Goal: Navigation & Orientation: Find specific page/section

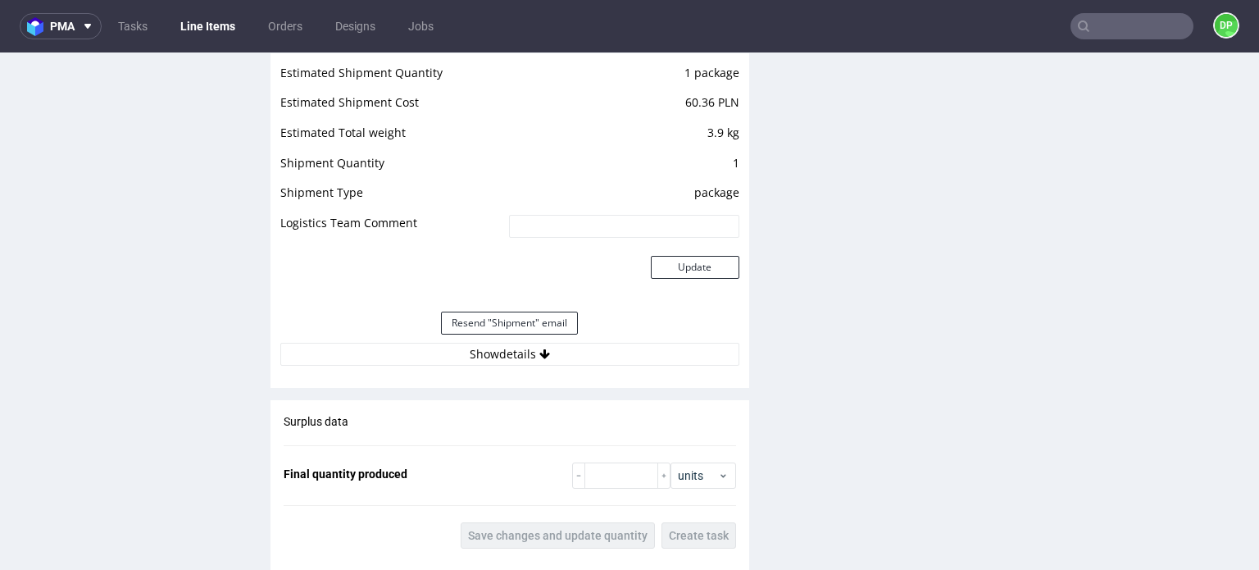
scroll to position [1639, 0]
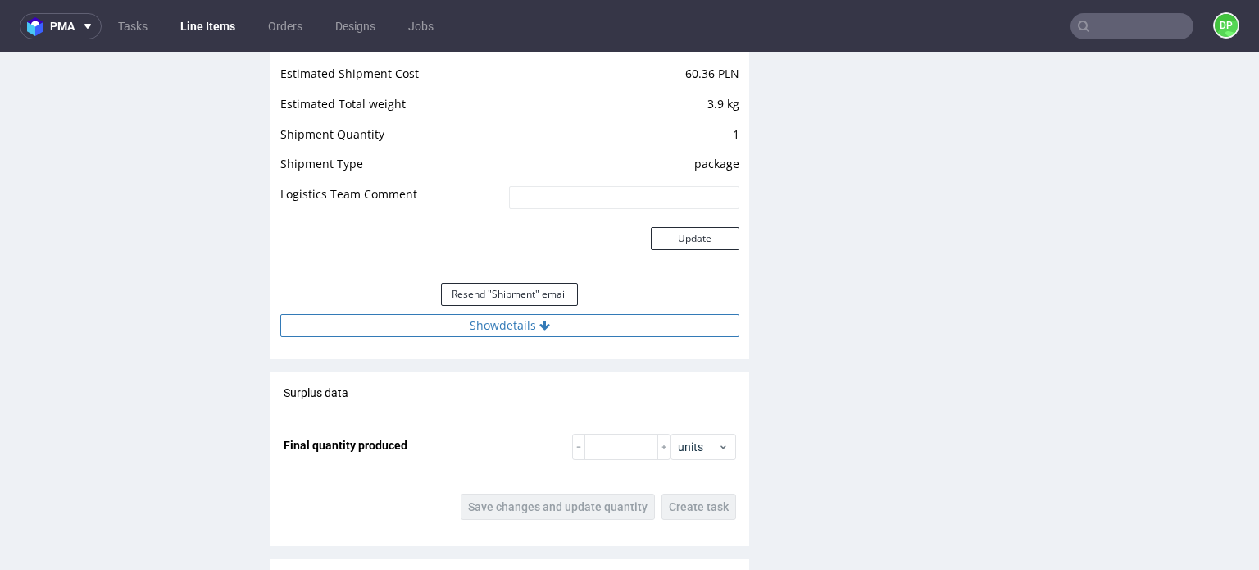
click at [471, 314] on button "Show details" at bounding box center [509, 325] width 459 height 23
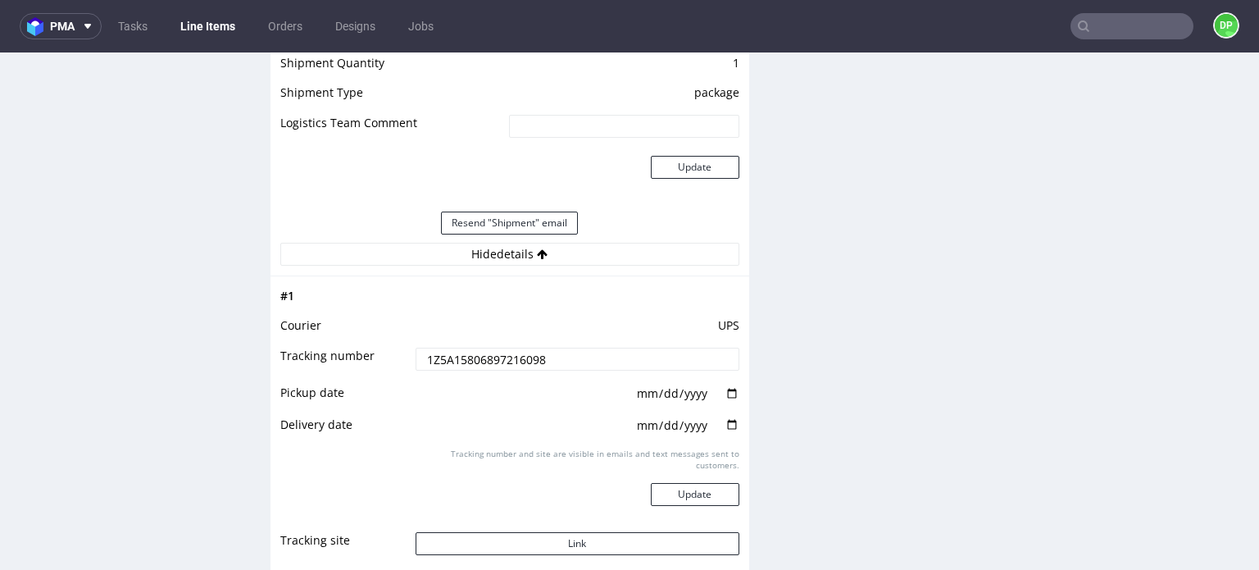
scroll to position [1557, 0]
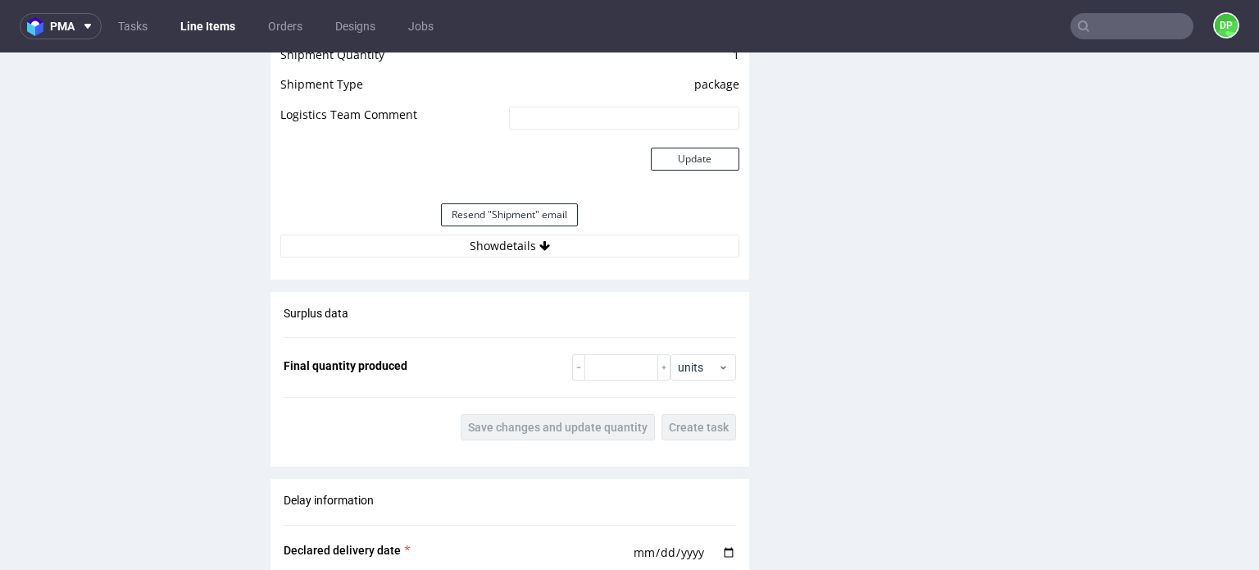
scroll to position [1721, 0]
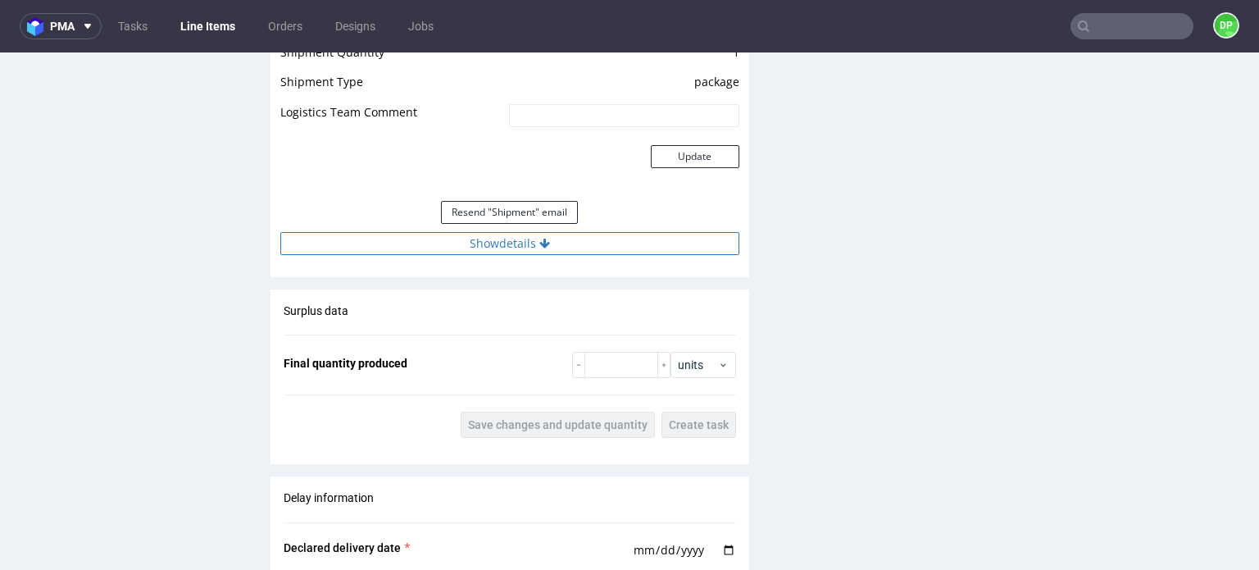
click at [505, 239] on button "Show details" at bounding box center [509, 243] width 459 height 23
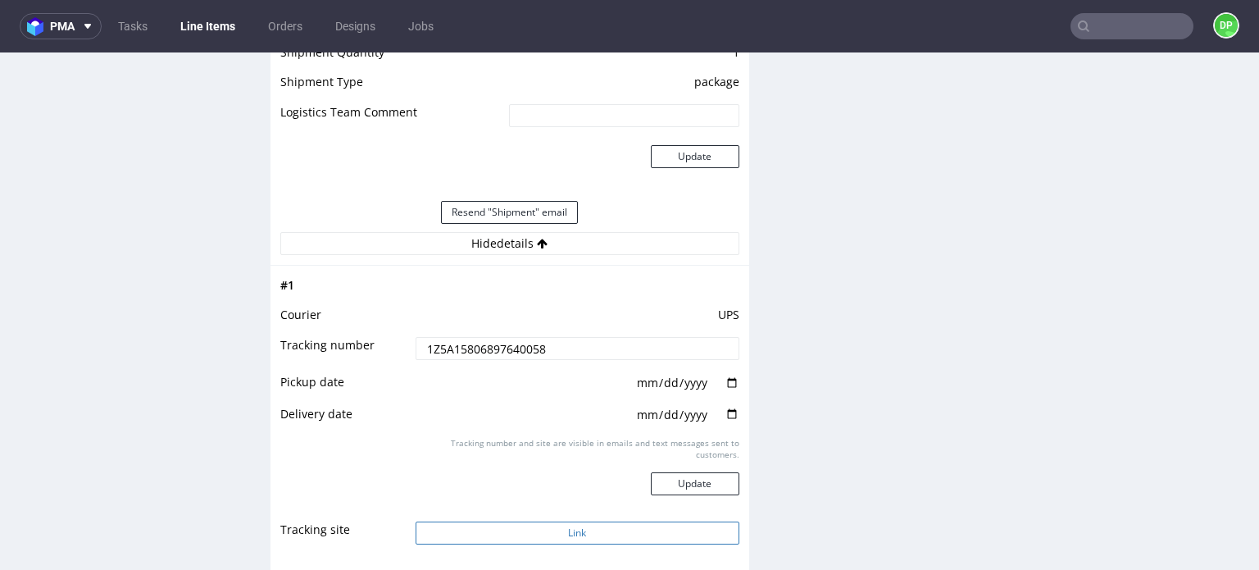
click at [518, 521] on button "Link" at bounding box center [578, 532] width 324 height 23
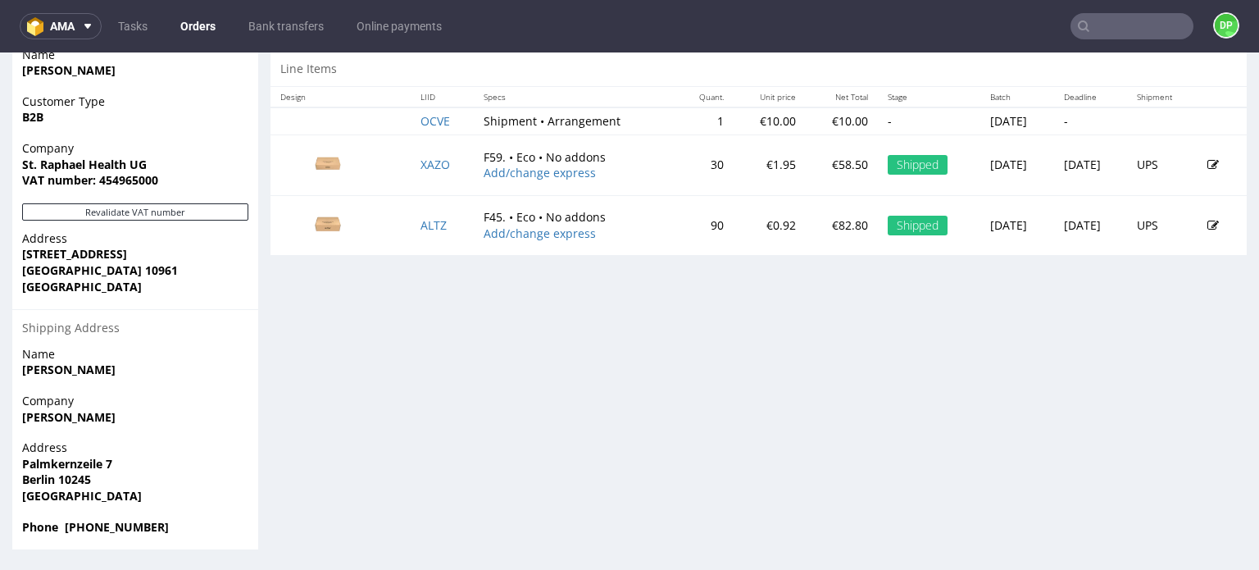
scroll to position [3, 0]
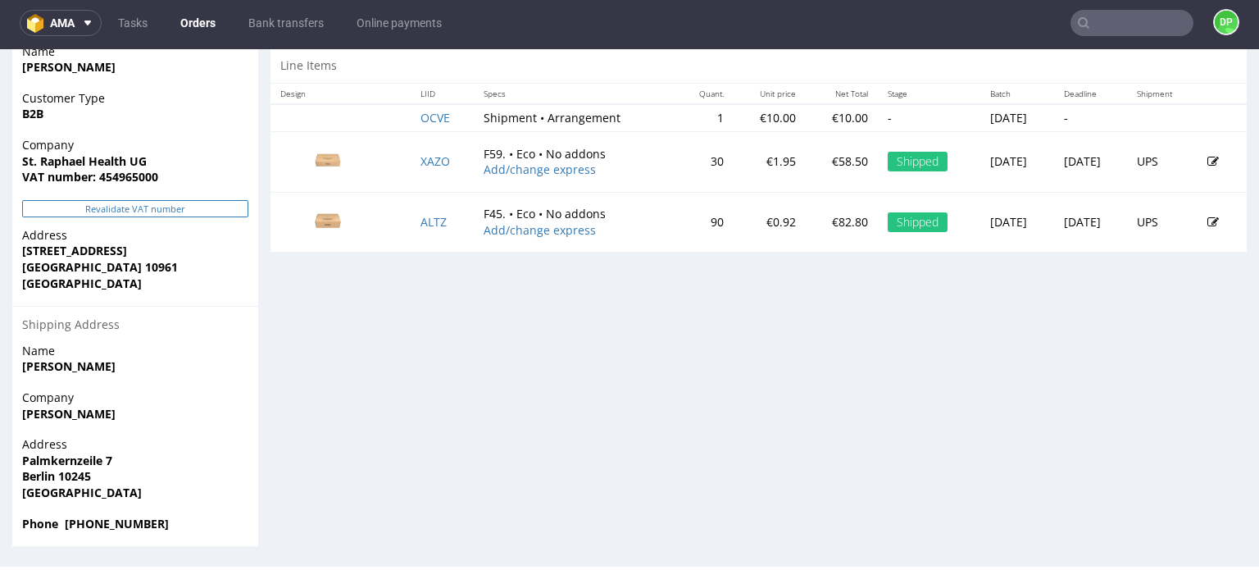
click at [142, 209] on button "Revalidate VAT number" at bounding box center [135, 208] width 226 height 17
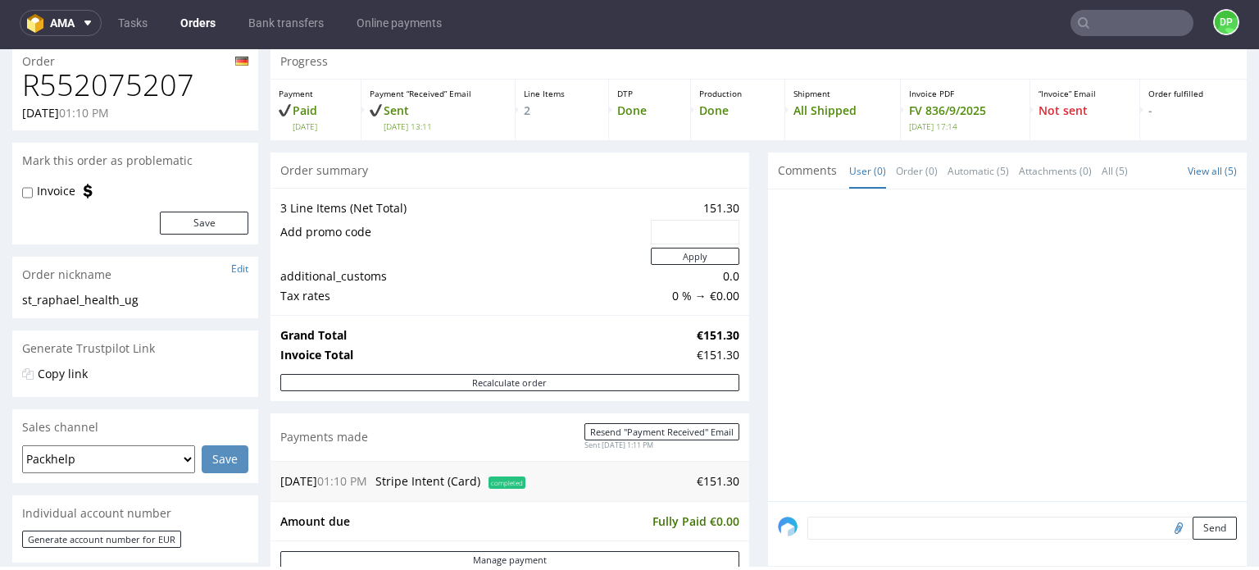
scroll to position [0, 0]
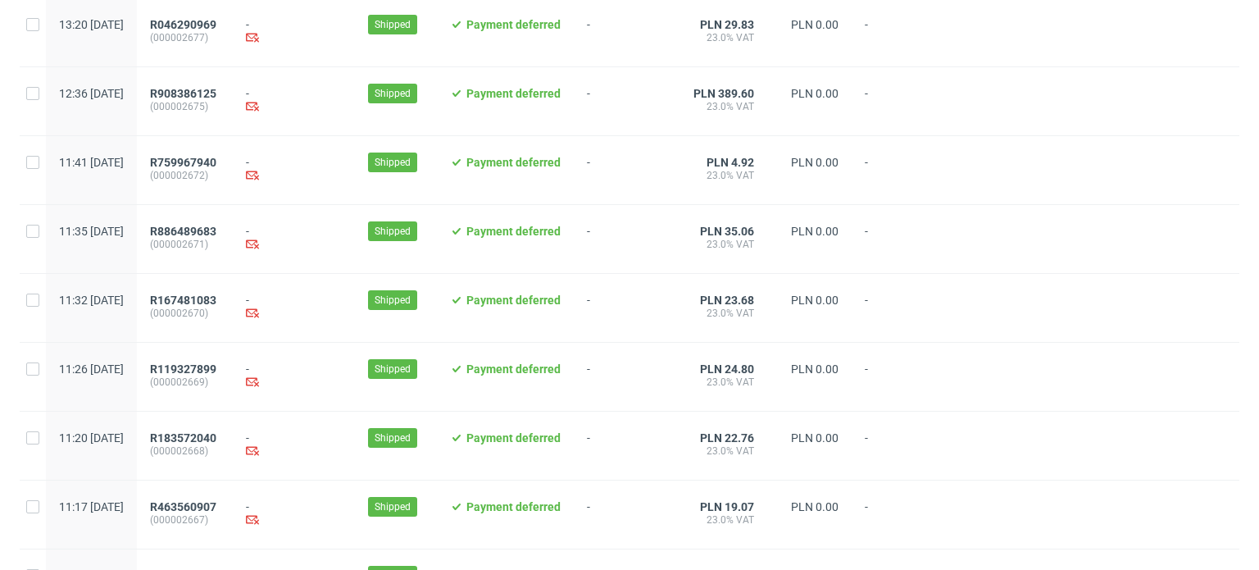
scroll to position [1734, 0]
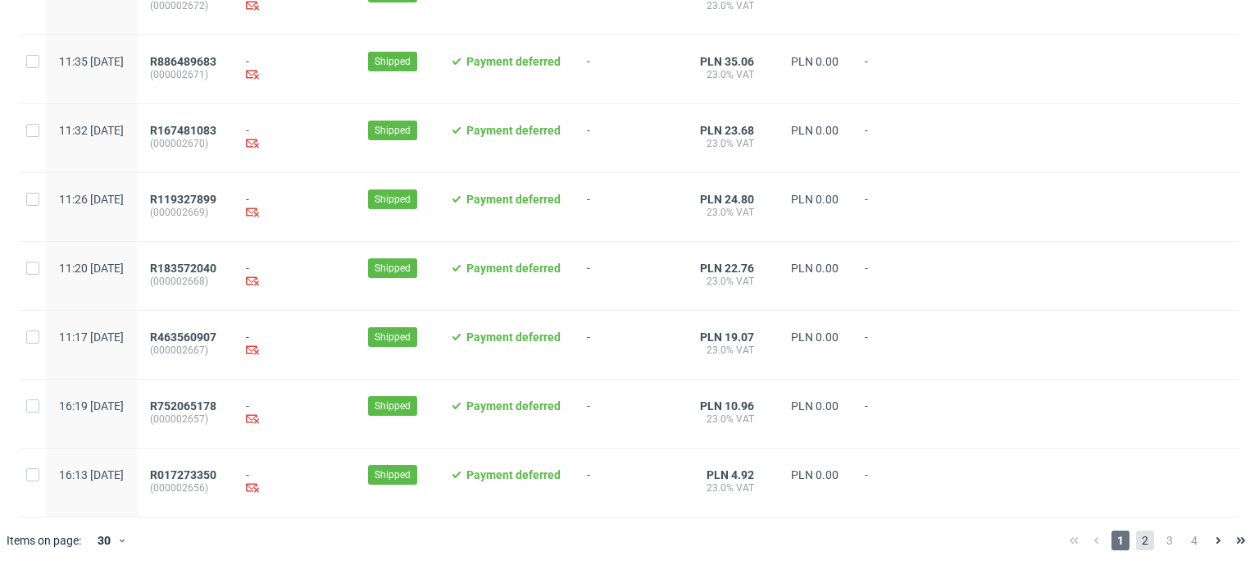
click at [1136, 545] on span "2" at bounding box center [1145, 540] width 18 height 20
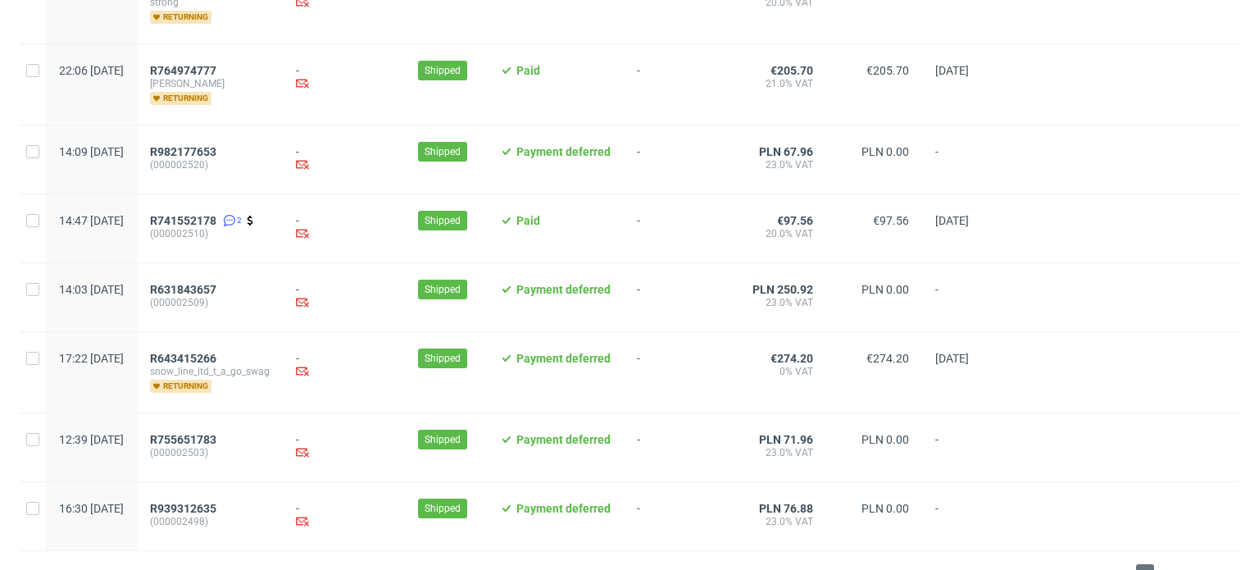
scroll to position [1817, 0]
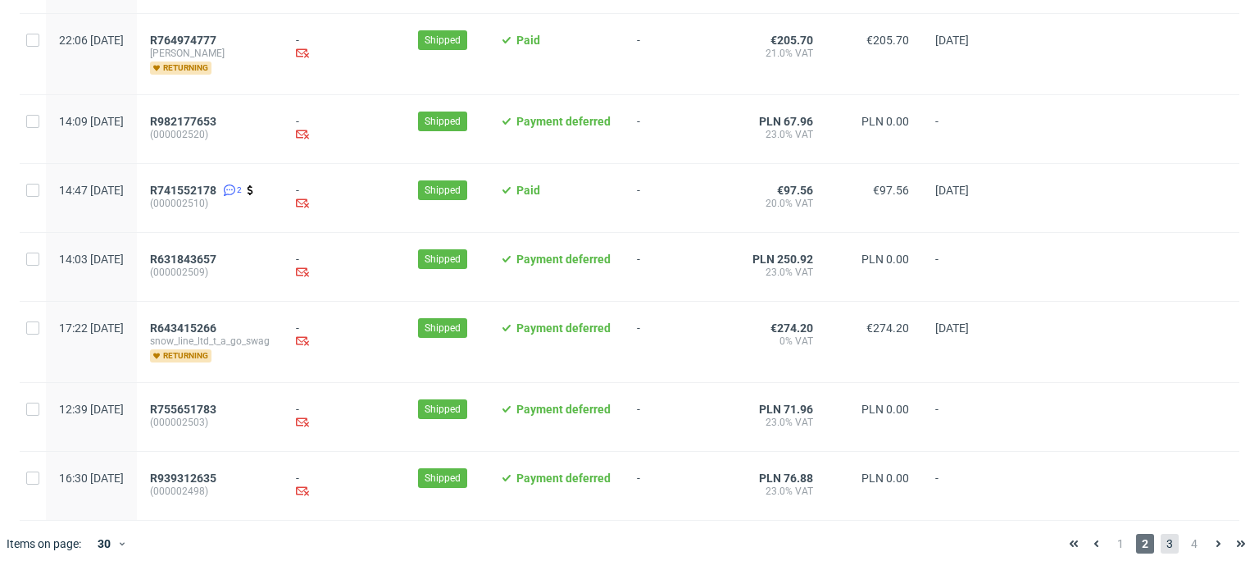
click at [1161, 541] on span "3" at bounding box center [1170, 544] width 18 height 20
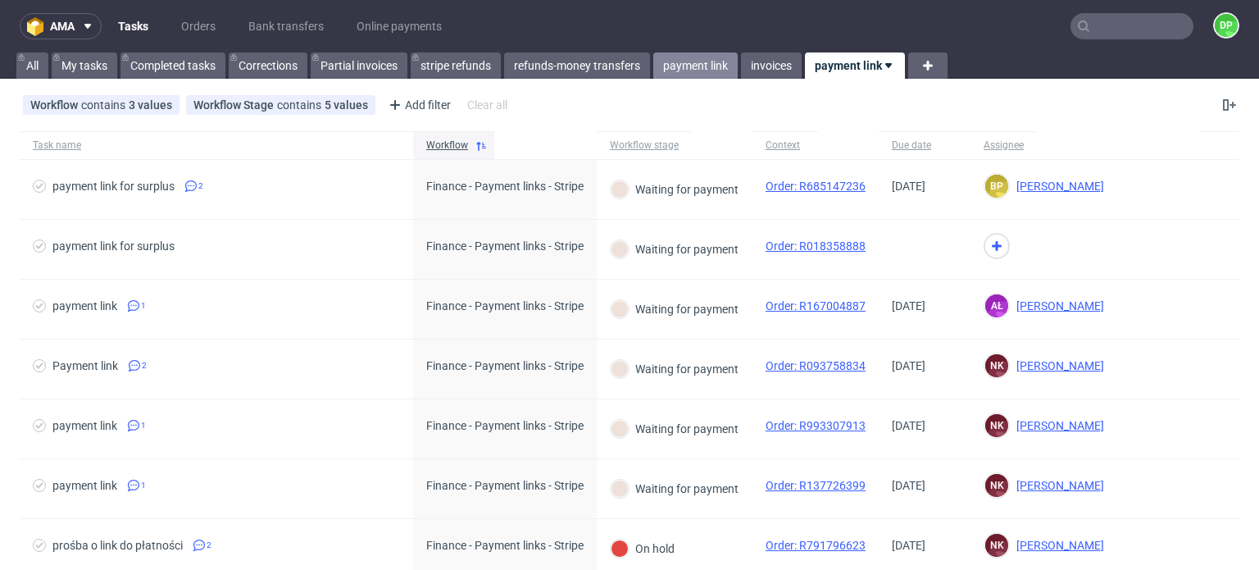
click at [675, 67] on link "payment link" at bounding box center [695, 65] width 84 height 26
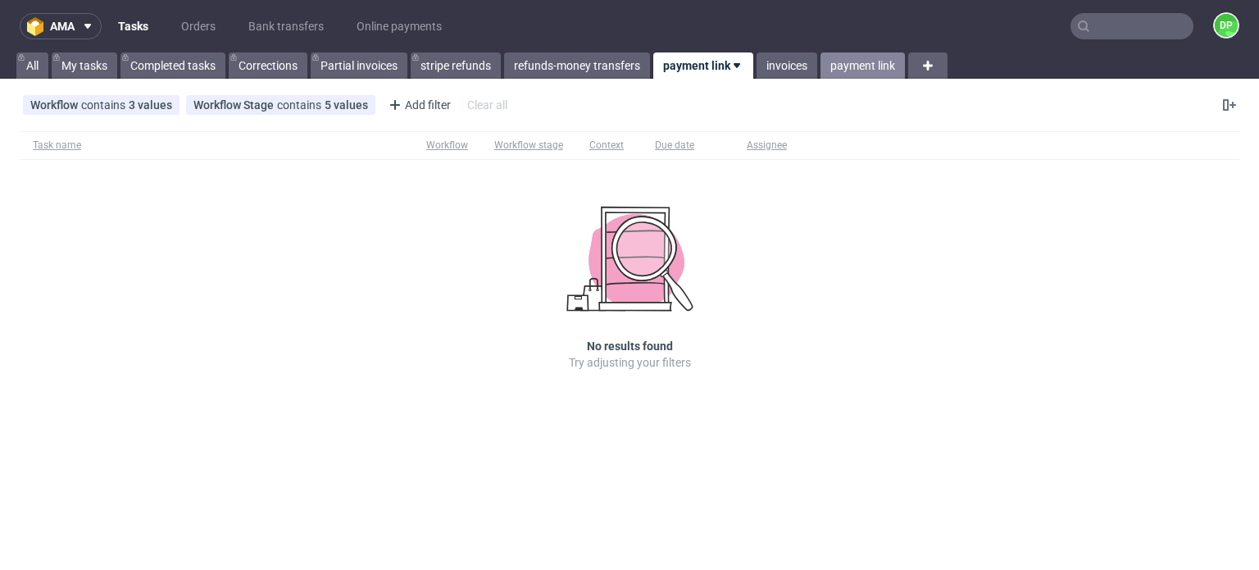
click at [853, 65] on link "payment link" at bounding box center [862, 65] width 84 height 26
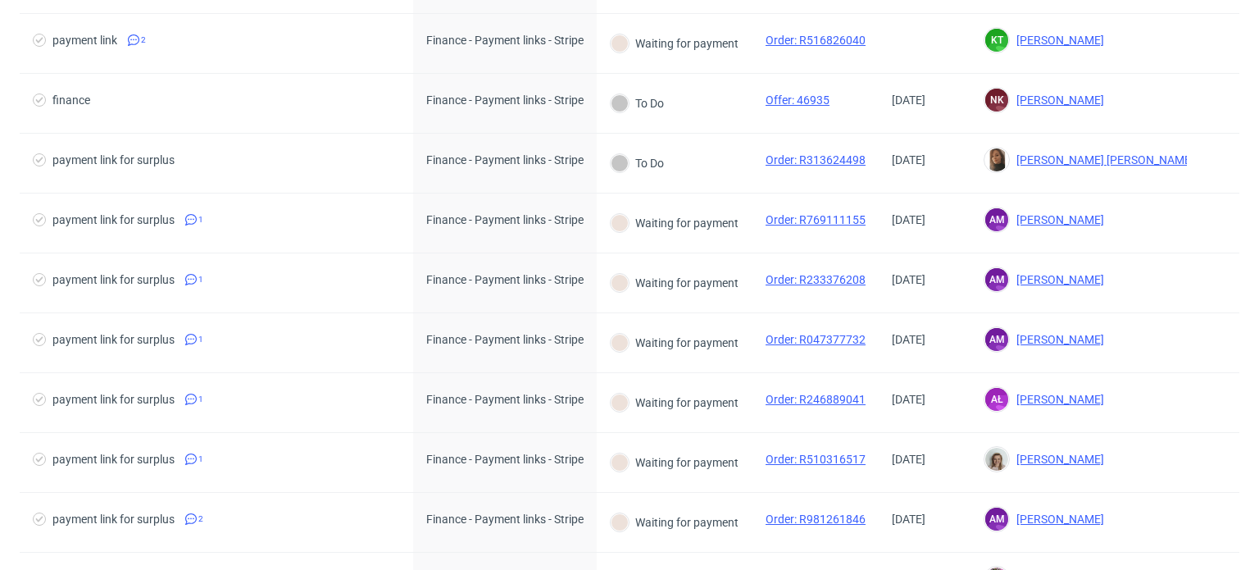
scroll to position [1433, 0]
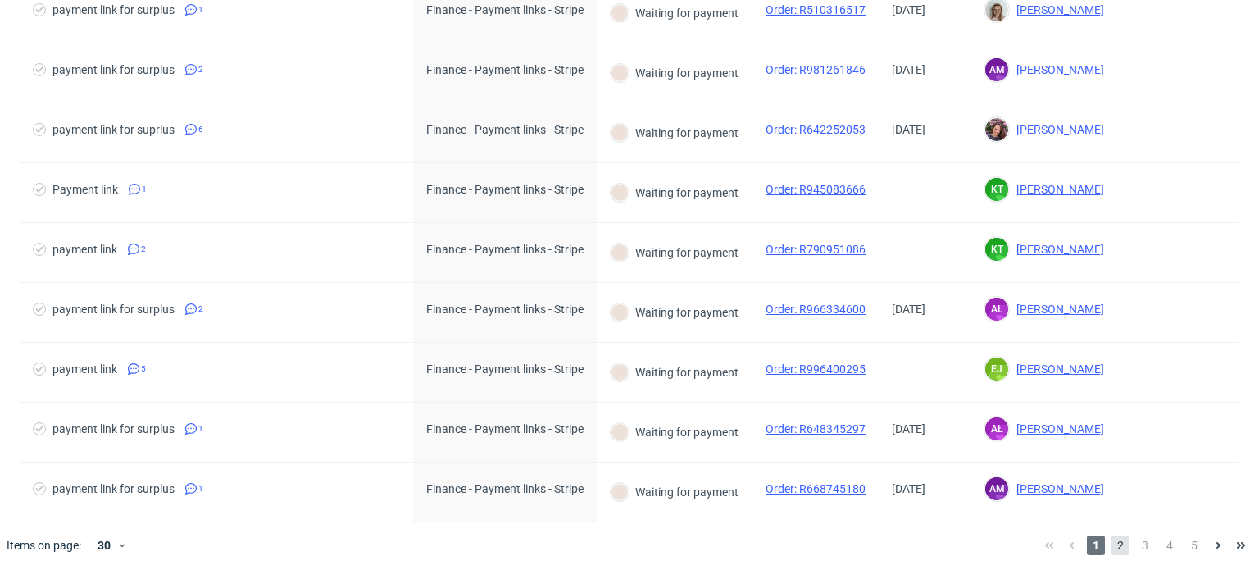
click at [1111, 538] on span "2" at bounding box center [1120, 545] width 18 height 20
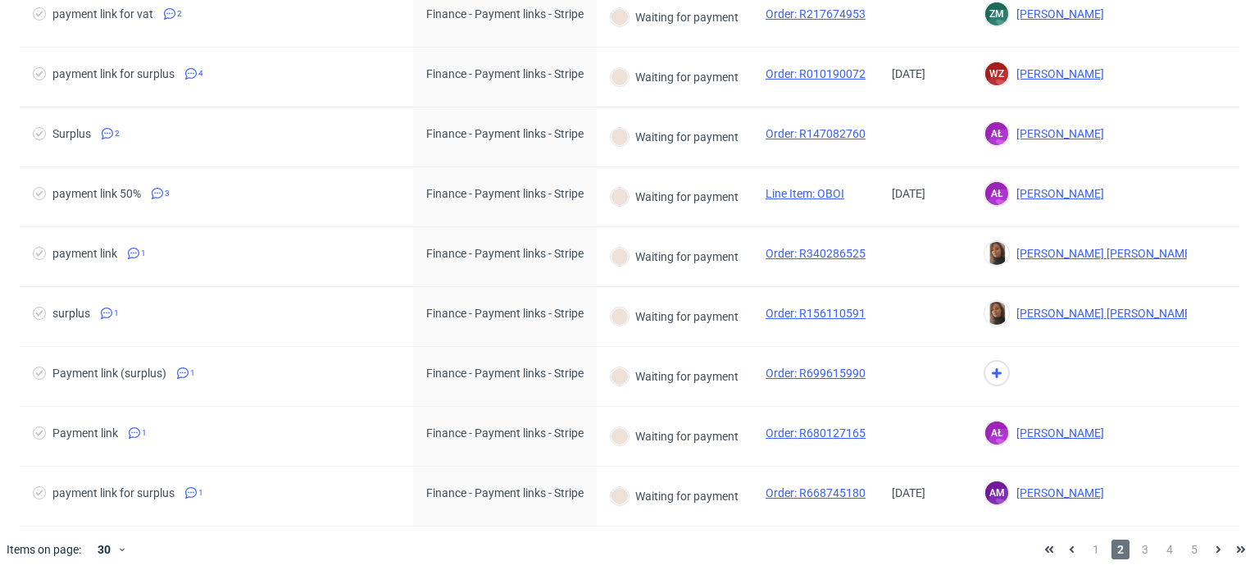
scroll to position [1433, 0]
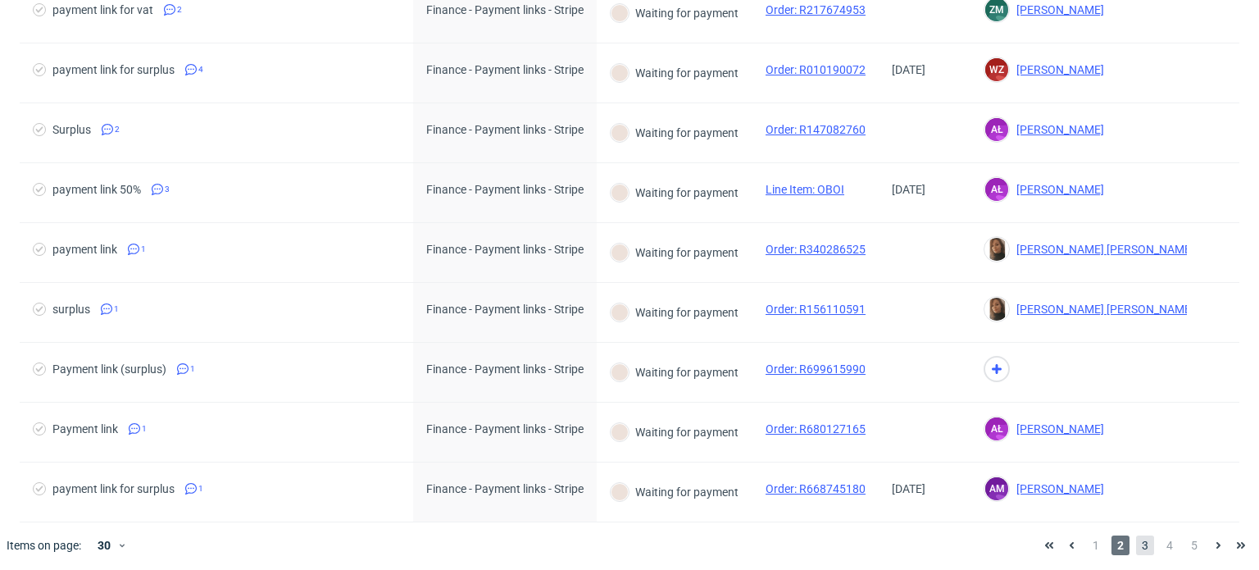
click at [1136, 543] on span "3" at bounding box center [1145, 545] width 18 height 20
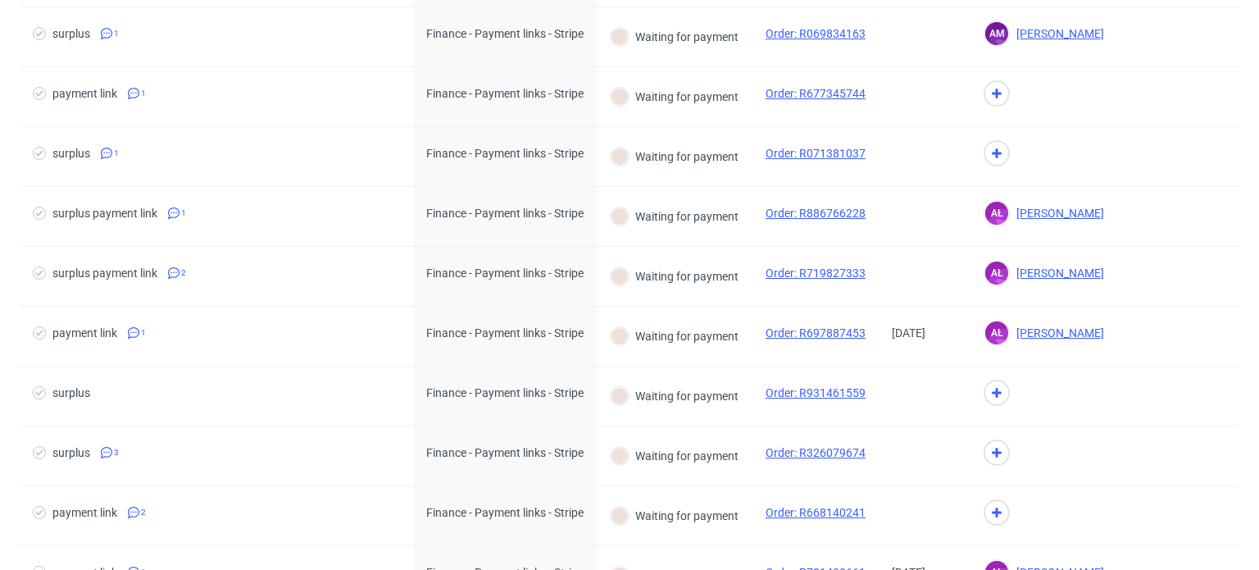
scroll to position [1433, 0]
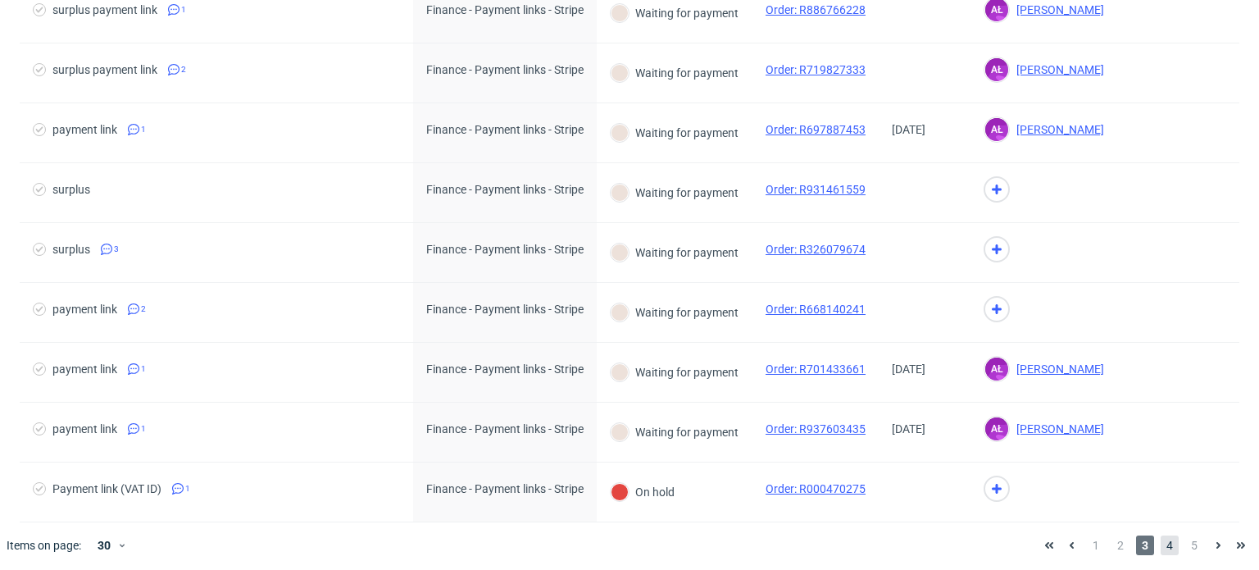
click at [1161, 543] on span "4" at bounding box center [1170, 545] width 18 height 20
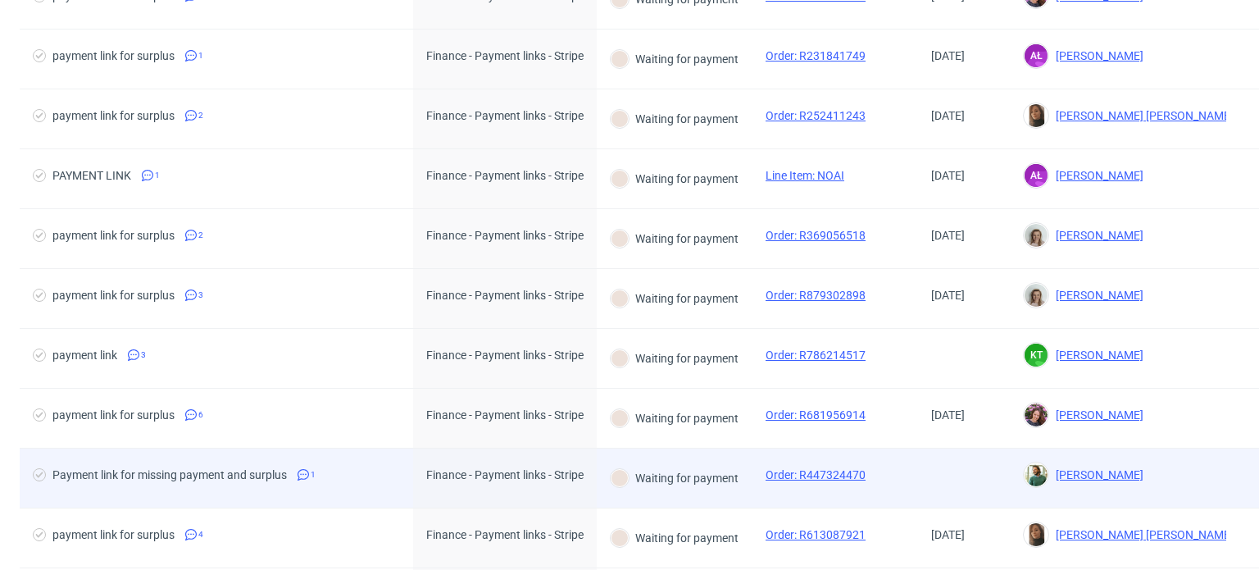
scroll to position [1433, 0]
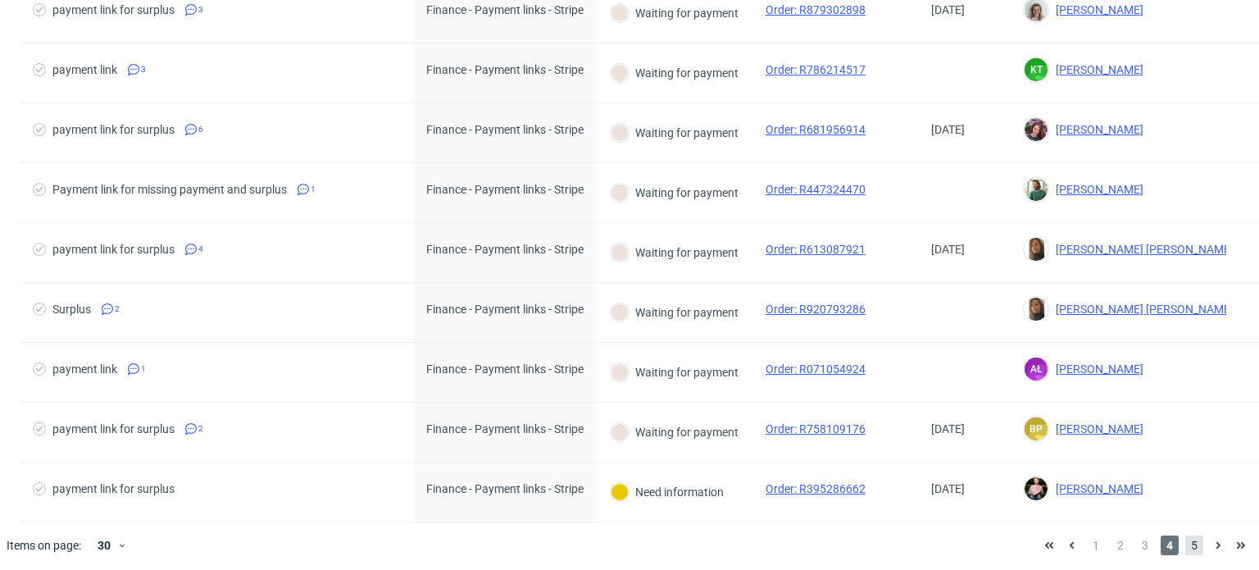
click at [1185, 540] on span "5" at bounding box center [1194, 545] width 18 height 20
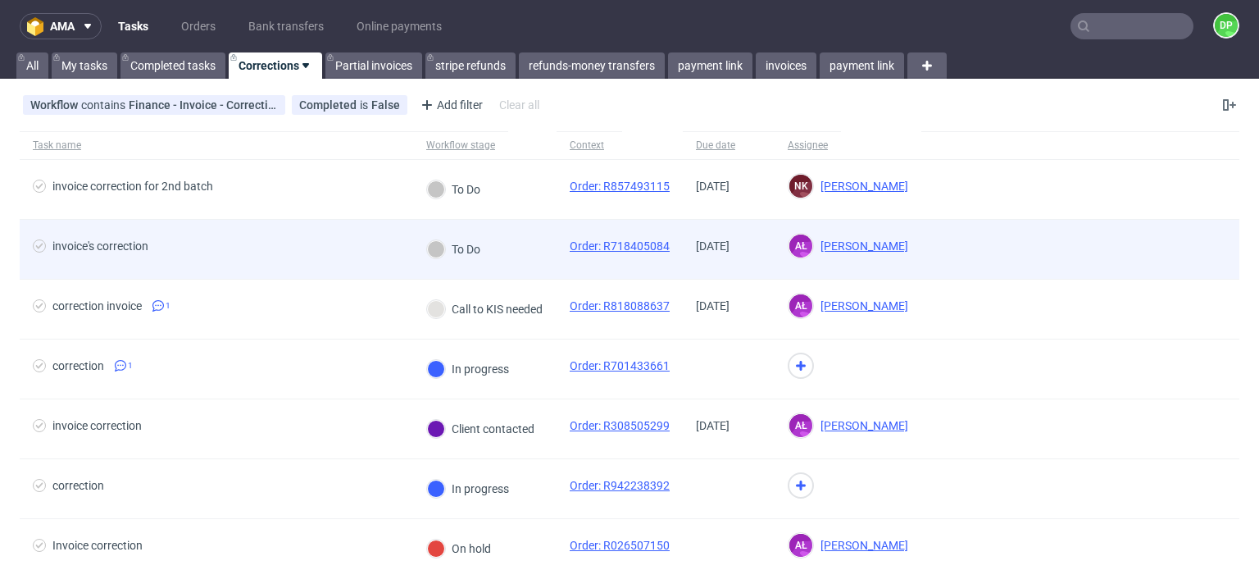
click at [246, 237] on div "invoice's correction" at bounding box center [216, 249] width 393 height 59
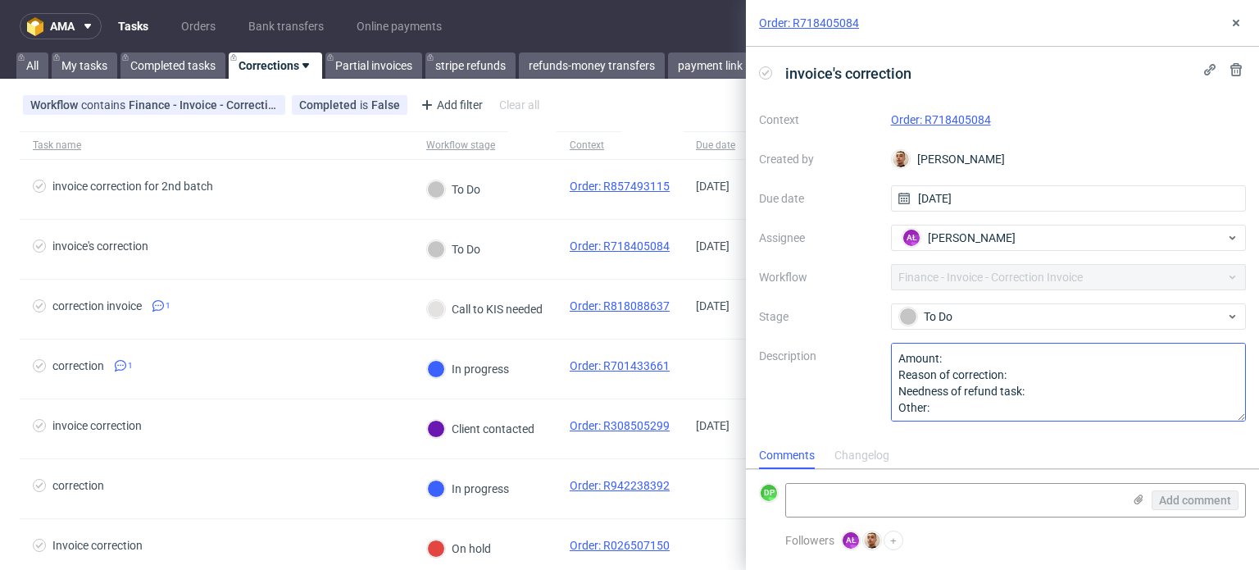
scroll to position [1, 0]
click at [1235, 21] on use at bounding box center [1236, 23] width 7 height 7
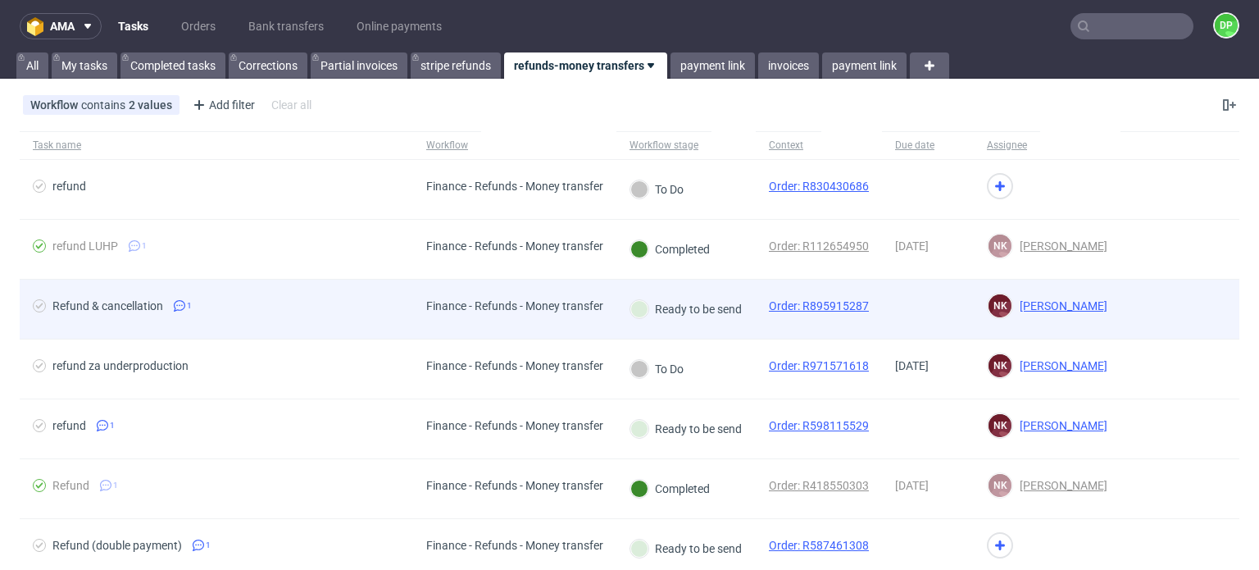
click at [259, 302] on span "Refund & cancellation 1" at bounding box center [216, 309] width 367 height 20
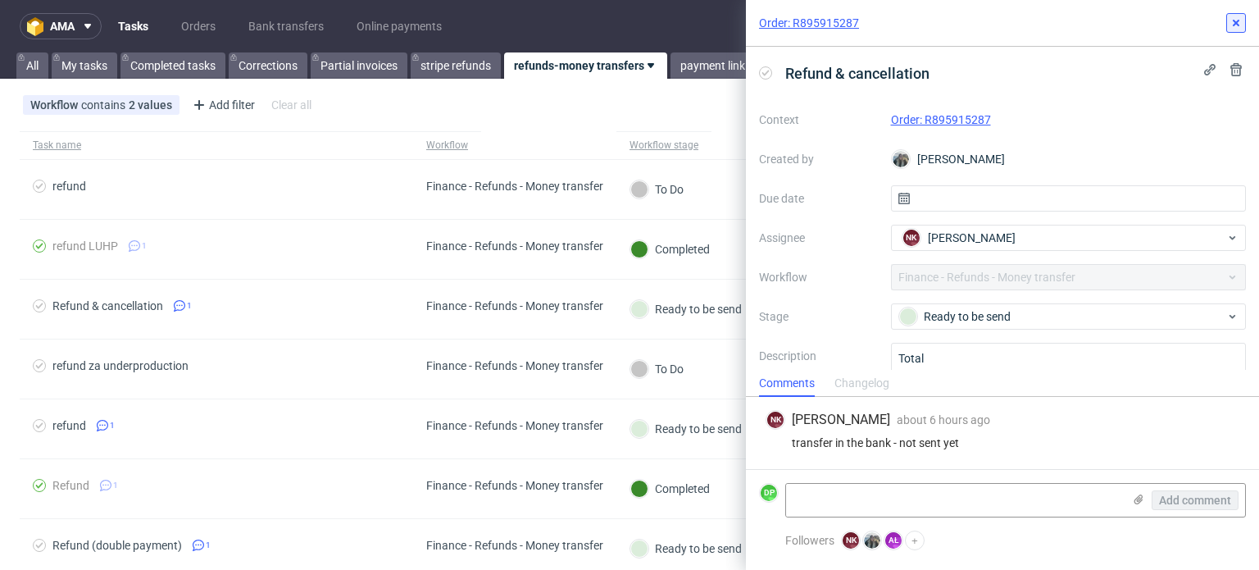
click at [1233, 26] on icon at bounding box center [1235, 22] width 13 height 13
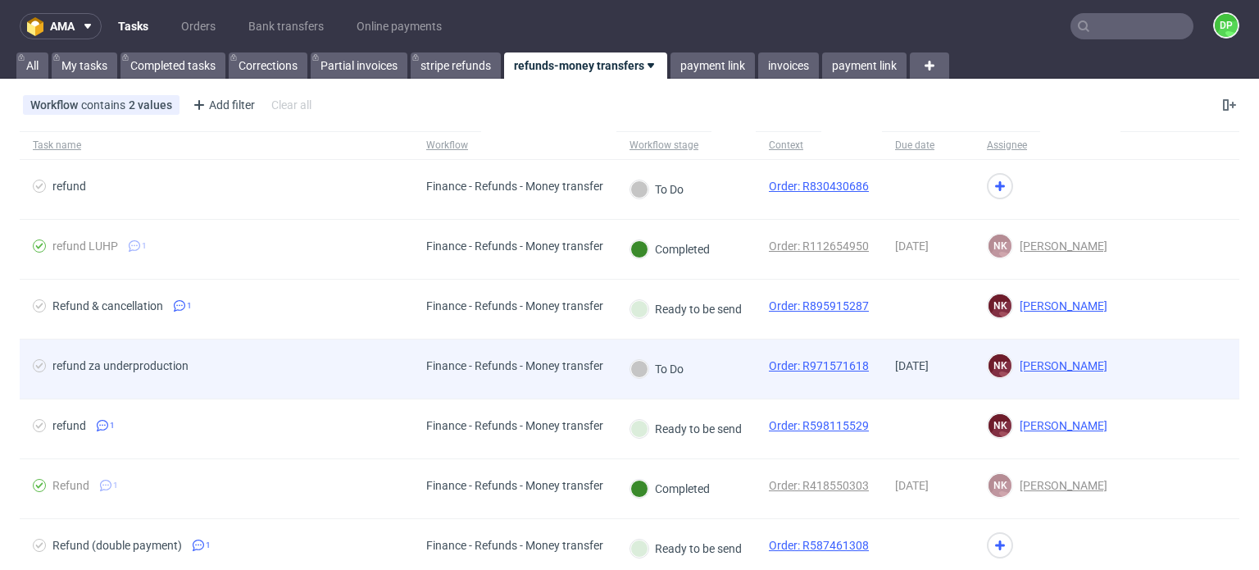
click at [355, 359] on span "refund za underproduction" at bounding box center [216, 369] width 367 height 20
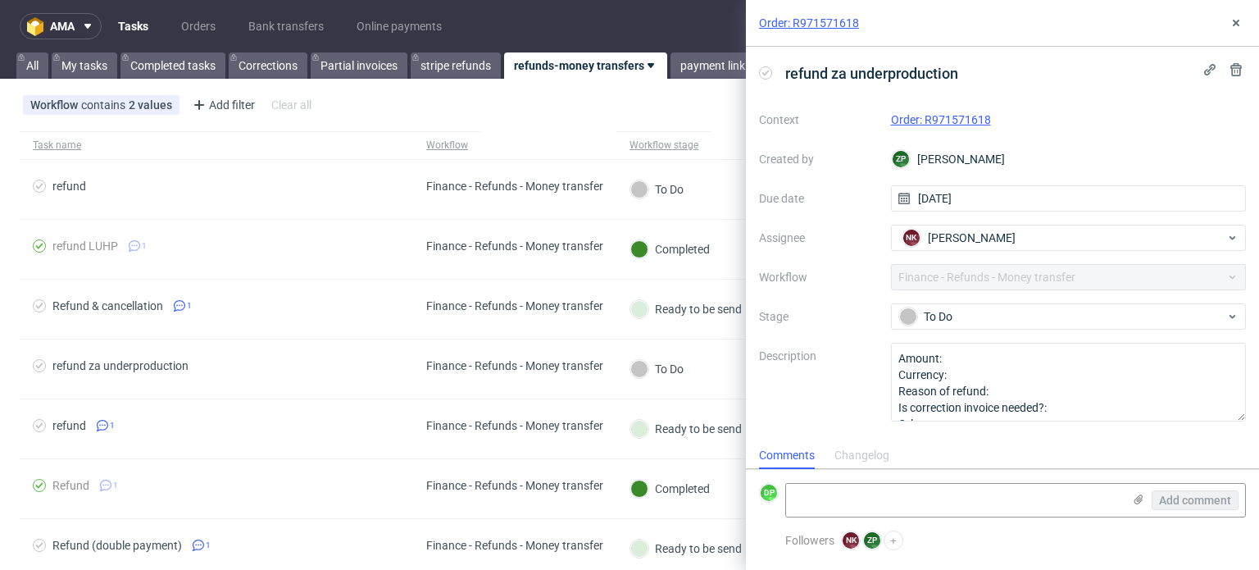
click at [933, 117] on link "Order: R971571618" at bounding box center [941, 119] width 100 height 13
drag, startPoint x: 1235, startPoint y: 25, endPoint x: 1226, endPoint y: 29, distance: 9.6
click at [1235, 25] on icon at bounding box center [1235, 22] width 13 height 13
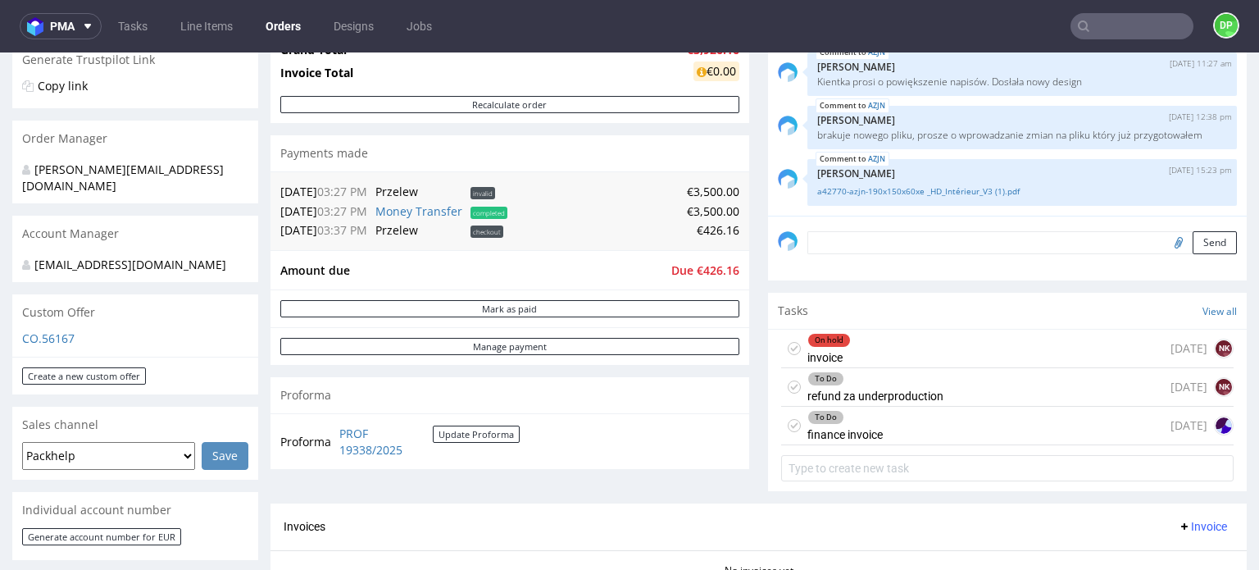
scroll to position [410, 0]
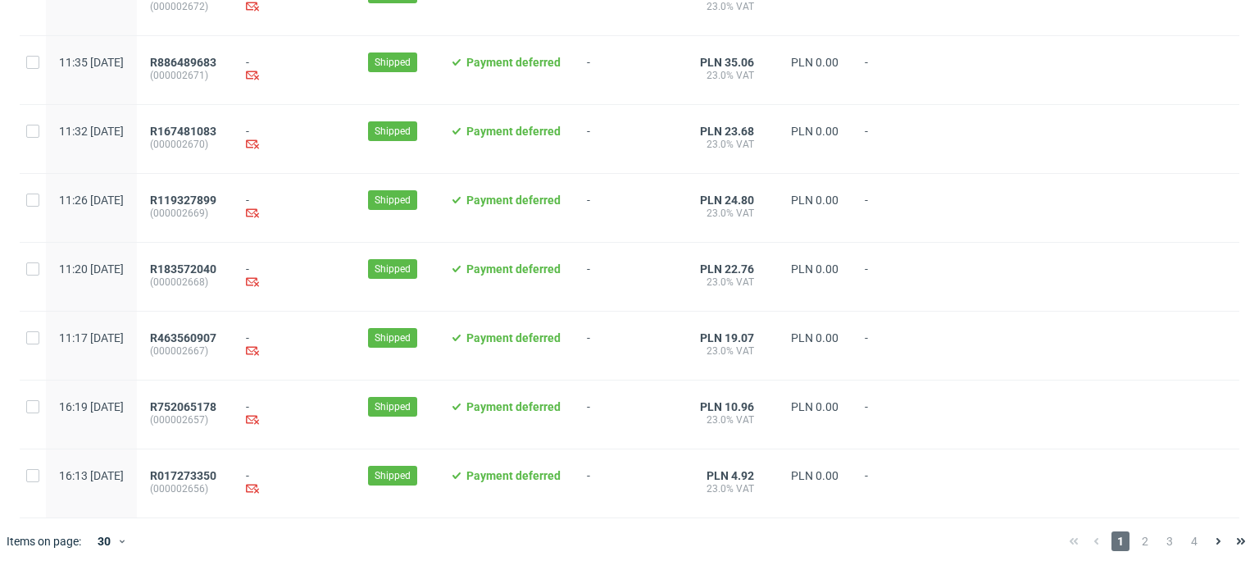
scroll to position [1734, 0]
